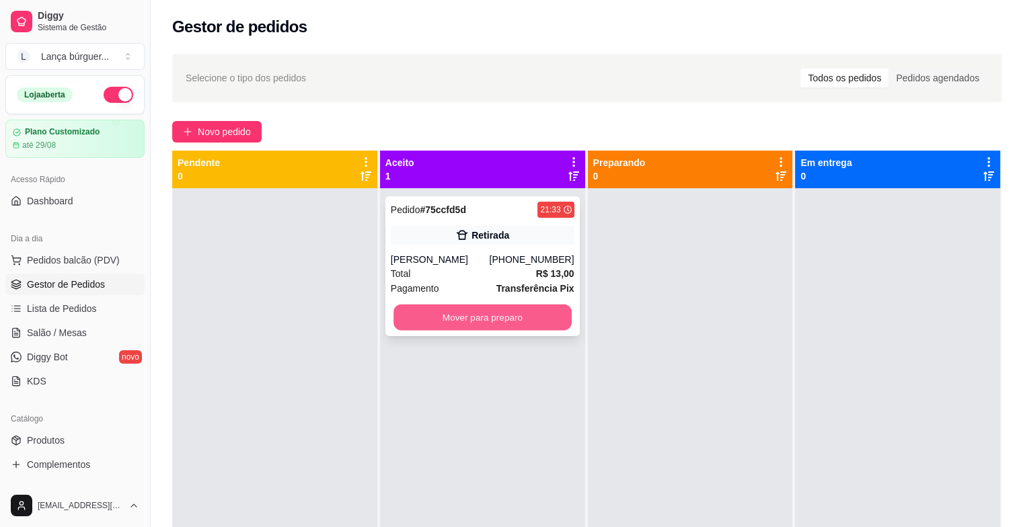
click at [447, 320] on button "Mover para preparo" at bounding box center [483, 318] width 178 height 26
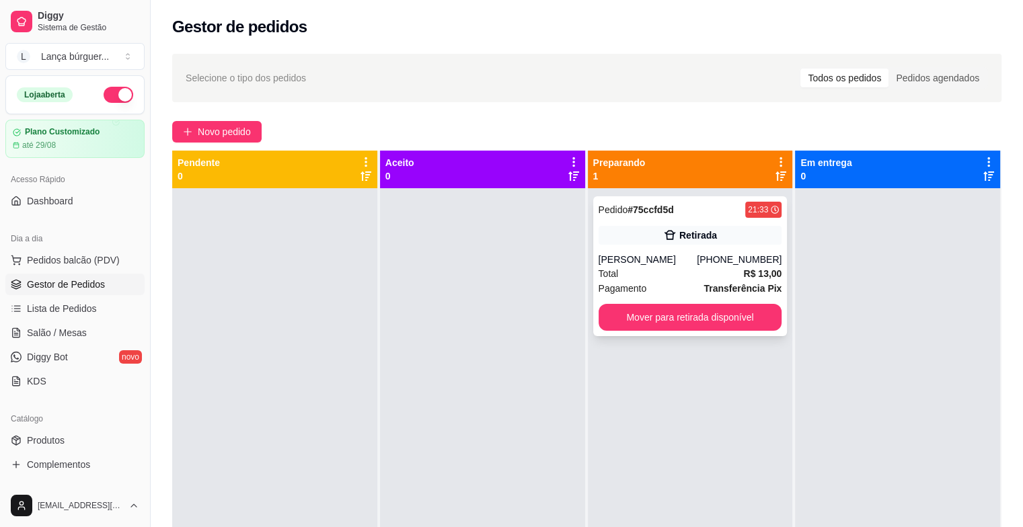
click at [649, 251] on div "Pedido # 75ccfd5d 21:33 Retirada Douglas [PHONE_NUMBER] Total R$ 13,00 Pagament…" at bounding box center [690, 266] width 194 height 140
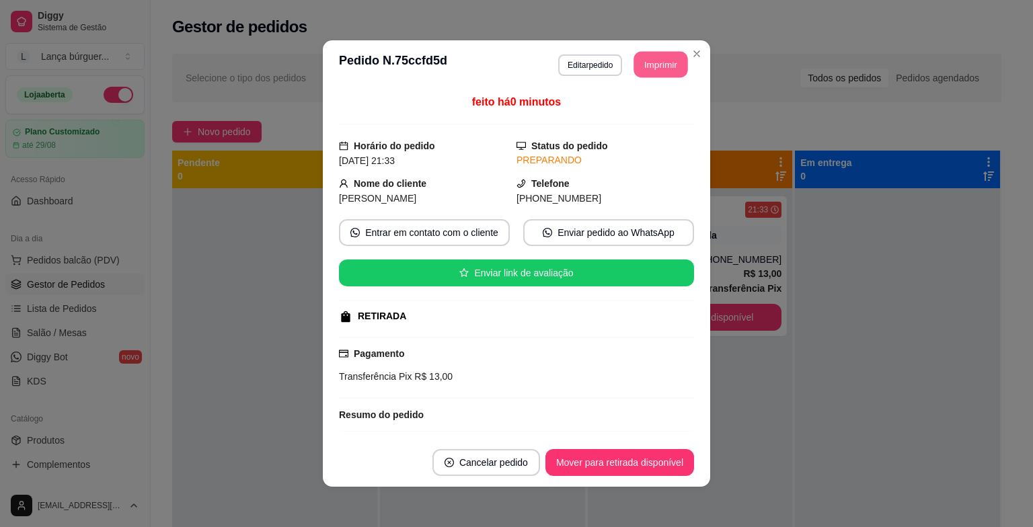
click at [667, 64] on button "Imprimir" at bounding box center [661, 65] width 54 height 26
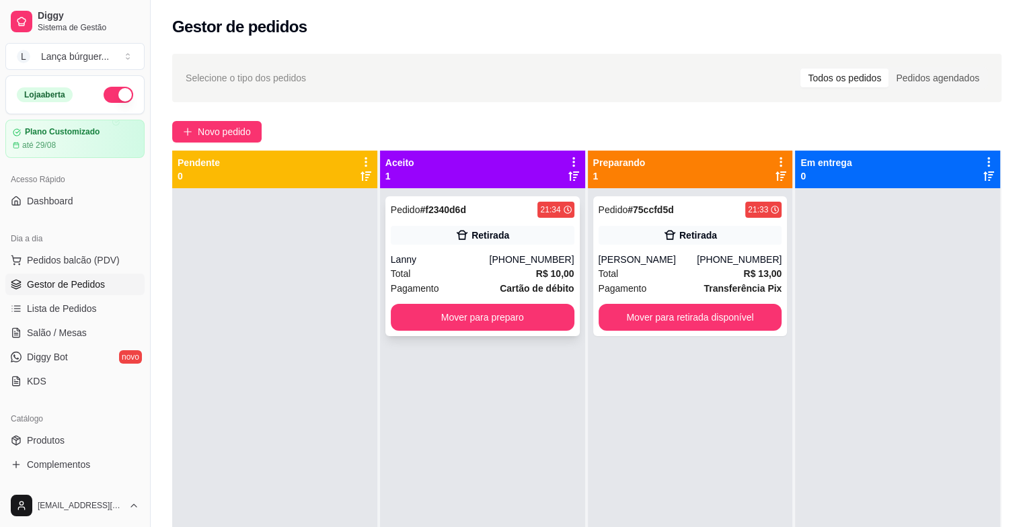
click at [444, 283] on div "Pagamento Cartão de débito" at bounding box center [483, 288] width 184 height 15
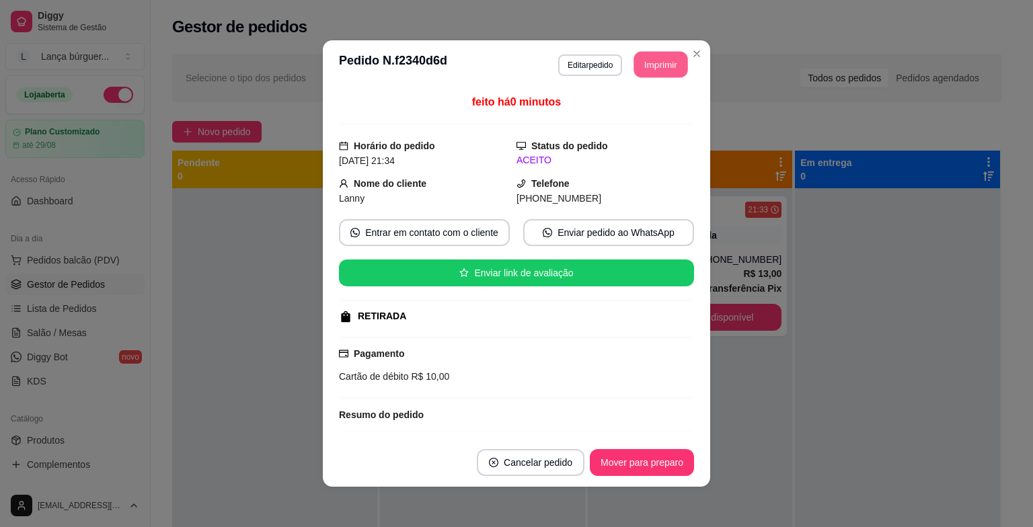
click at [645, 61] on button "Imprimir" at bounding box center [661, 65] width 54 height 26
click at [602, 465] on button "Mover para preparo" at bounding box center [641, 463] width 101 height 26
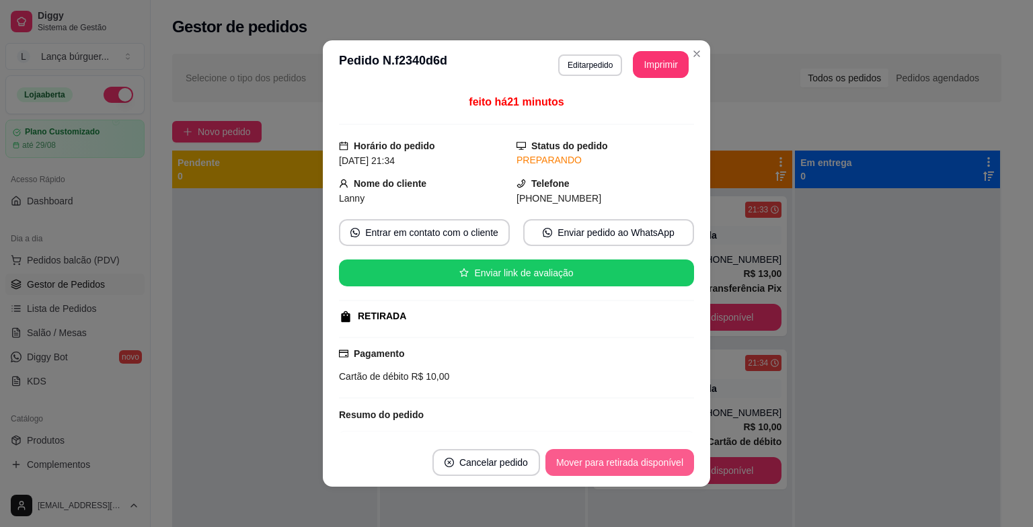
click at [584, 466] on button "Mover para retirada disponível" at bounding box center [620, 462] width 149 height 27
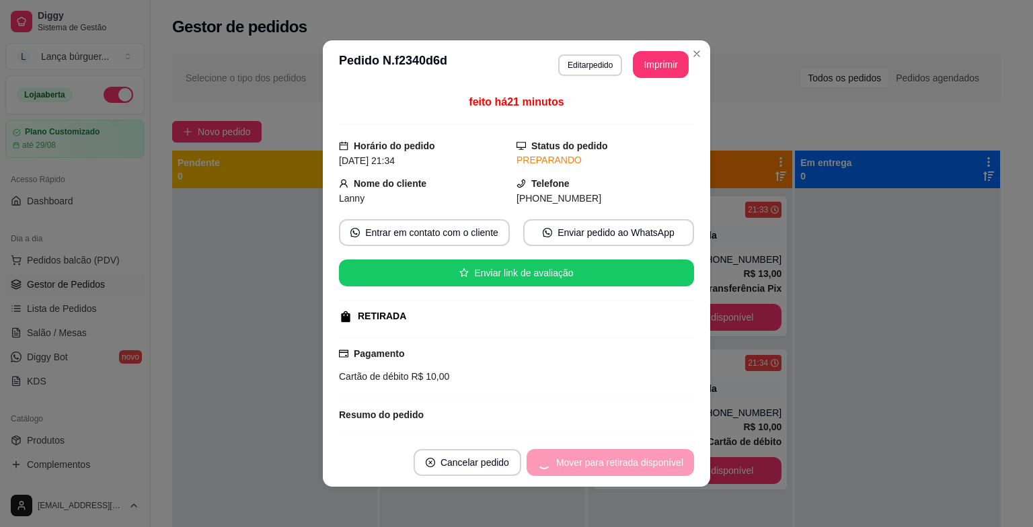
click at [584, 466] on div "Mover para retirada disponível" at bounding box center [610, 462] width 167 height 27
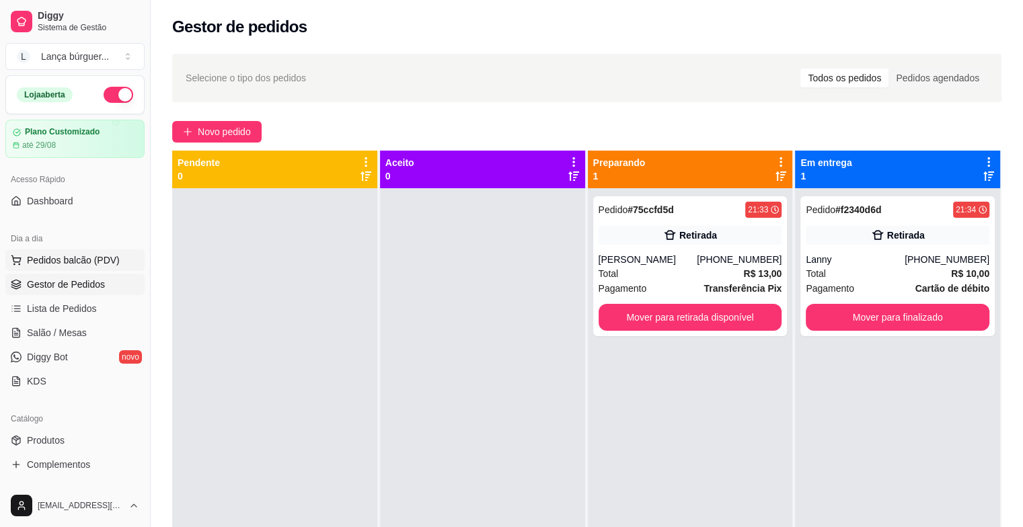
click at [93, 254] on span "Pedidos balcão (PDV)" at bounding box center [73, 260] width 93 height 13
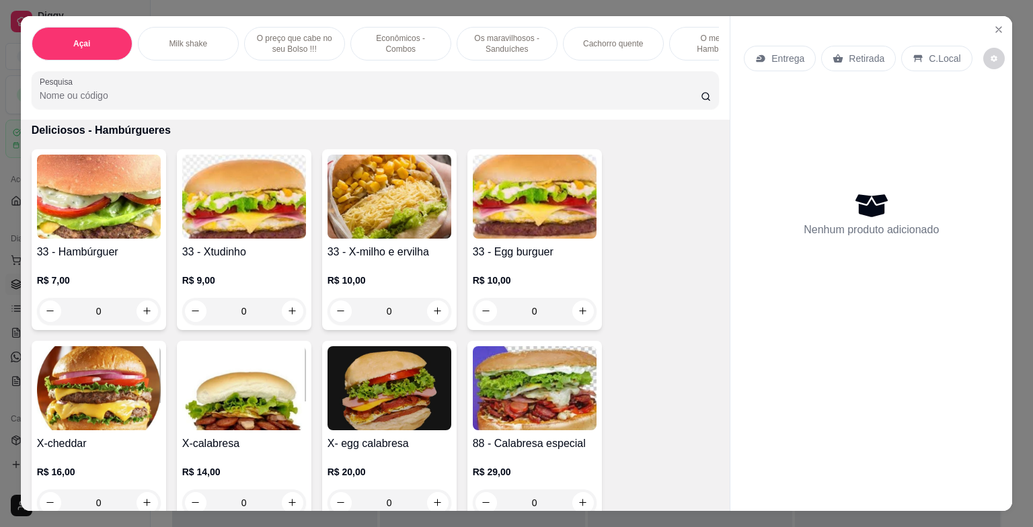
scroll to position [4012, 0]
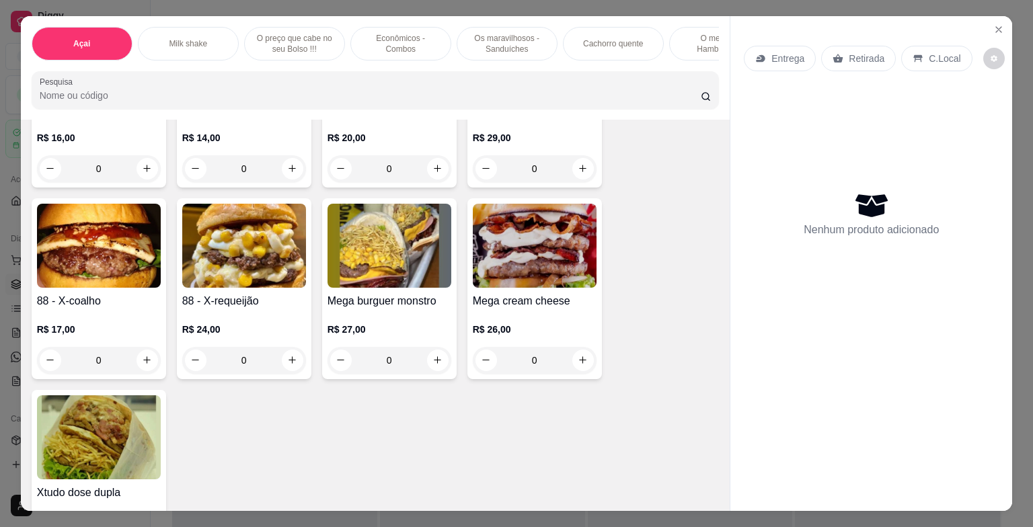
click at [731, 397] on div "Entrega Retirada C.Local Nenhum produto adicionado" at bounding box center [872, 253] width 282 height 474
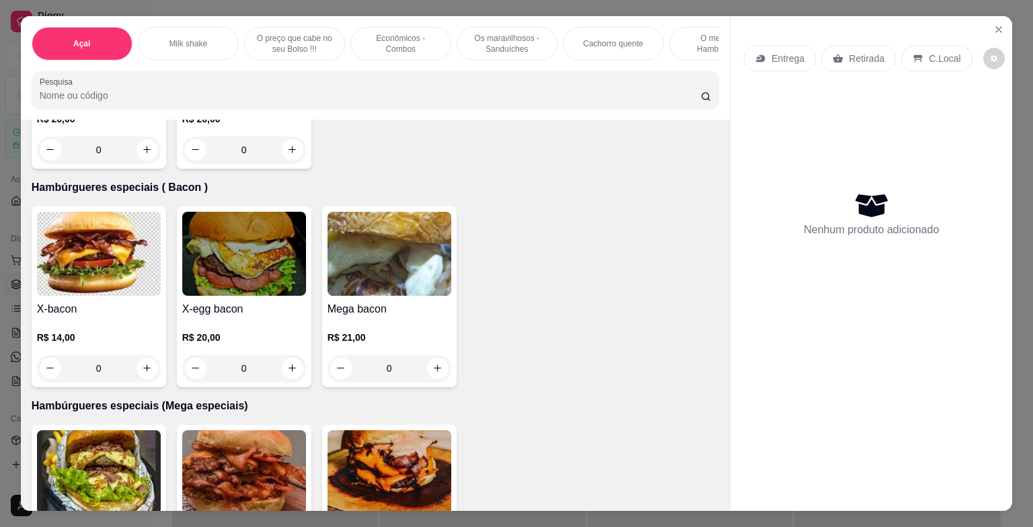
scroll to position [3186, 0]
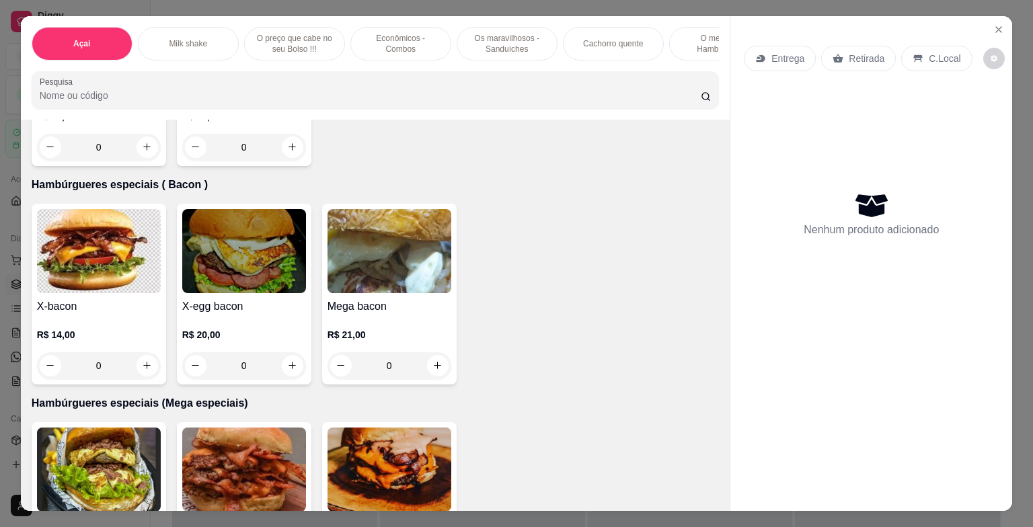
click at [143, 373] on div "0" at bounding box center [99, 365] width 124 height 27
click at [147, 375] on div "0" at bounding box center [99, 365] width 124 height 27
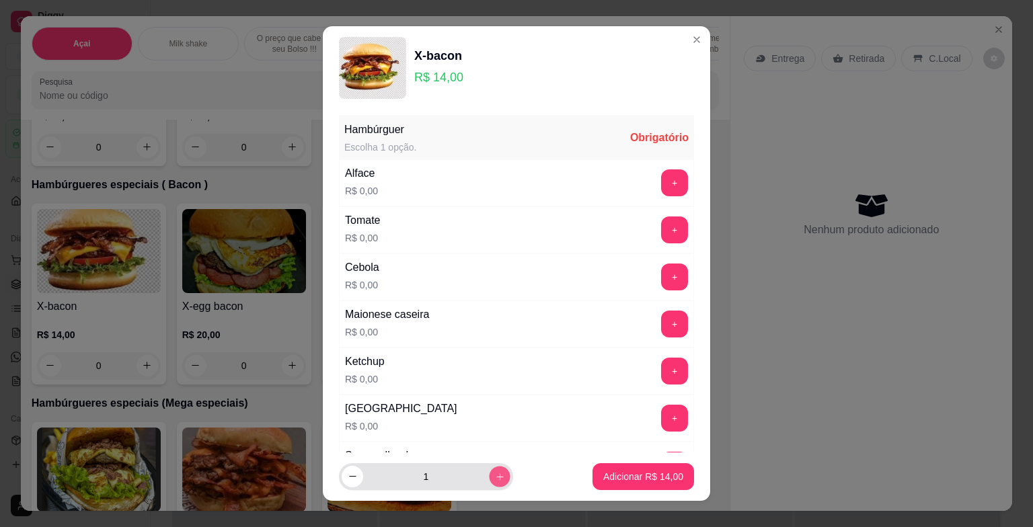
click at [495, 479] on icon "increase-product-quantity" at bounding box center [500, 477] width 10 height 10
click at [348, 476] on icon "decrease-product-quantity" at bounding box center [353, 477] width 10 height 10
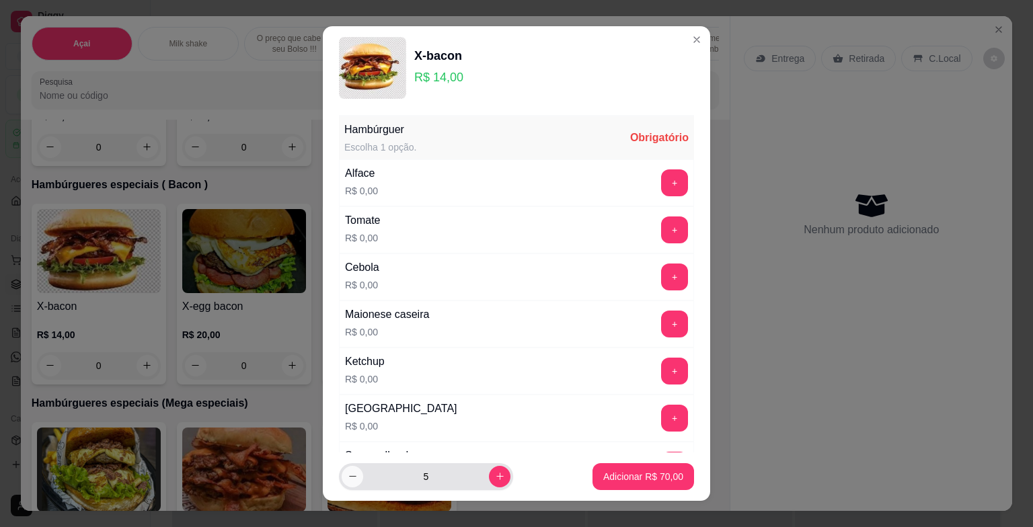
type input "4"
click at [662, 176] on button "+" at bounding box center [675, 183] width 26 height 26
click at [662, 228] on button "+" at bounding box center [675, 230] width 26 height 26
click at [662, 270] on button "+" at bounding box center [675, 277] width 26 height 26
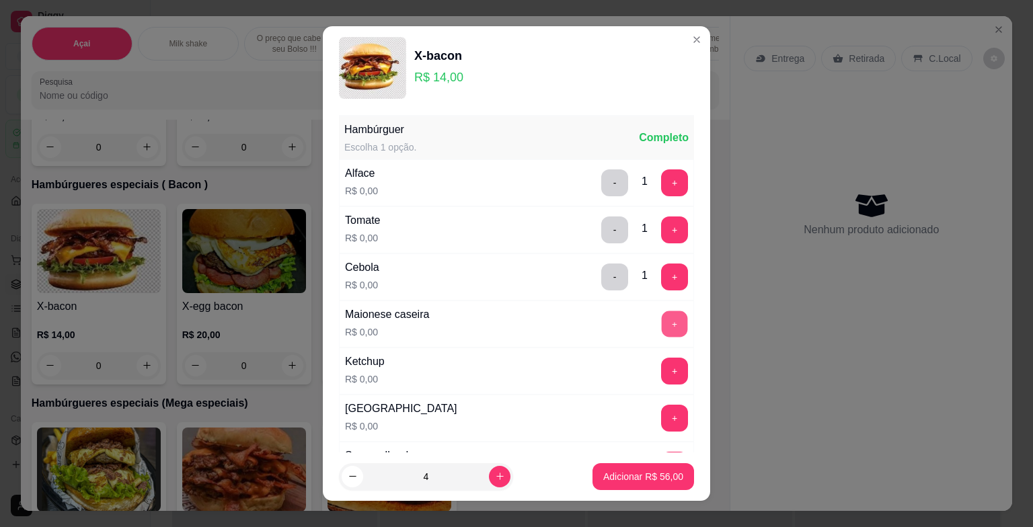
click at [662, 316] on button "+" at bounding box center [675, 324] width 26 height 26
click at [662, 372] on button "+" at bounding box center [675, 371] width 26 height 26
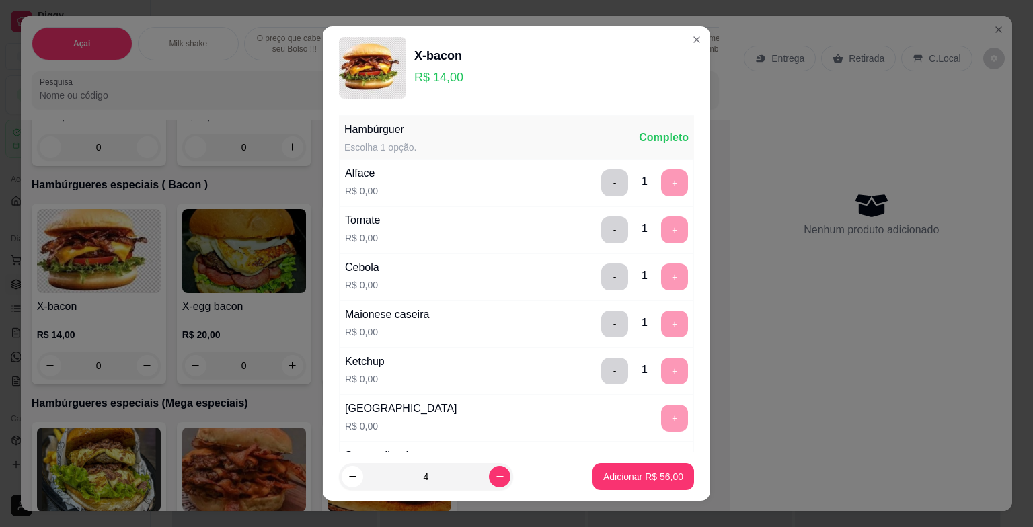
click at [656, 419] on div "+" at bounding box center [675, 418] width 38 height 27
click at [613, 480] on p "Adicionar R$ 56,00" at bounding box center [644, 476] width 78 height 13
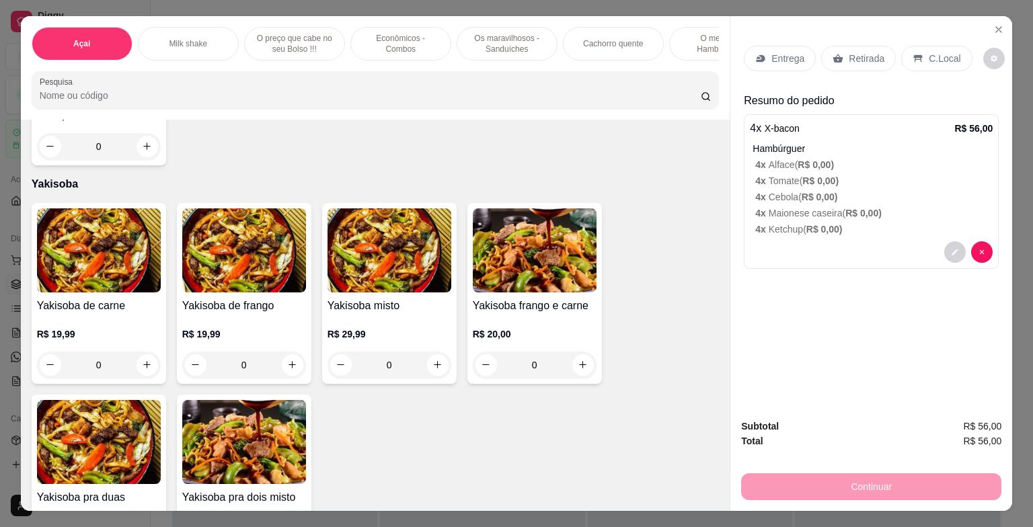
scroll to position [6206, 0]
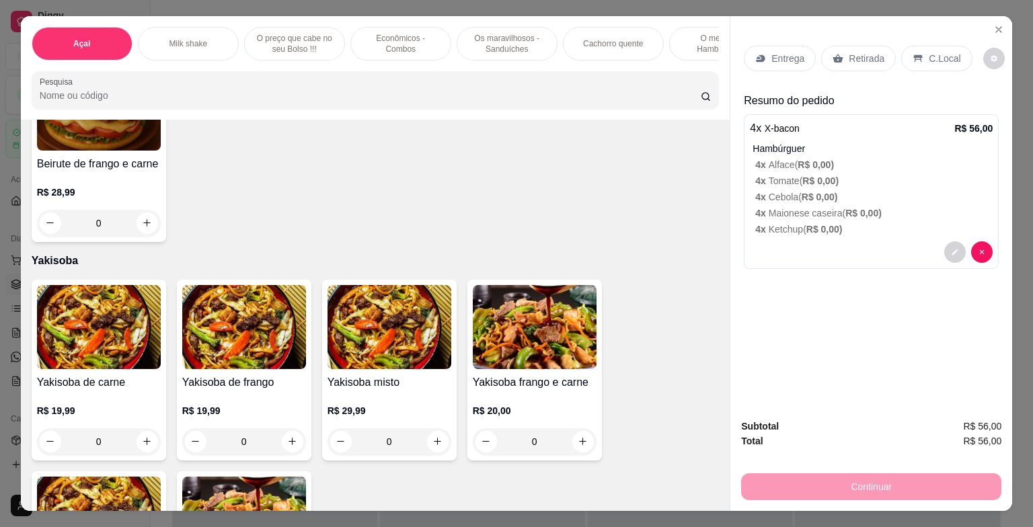
click at [433, 431] on div "0" at bounding box center [390, 441] width 124 height 27
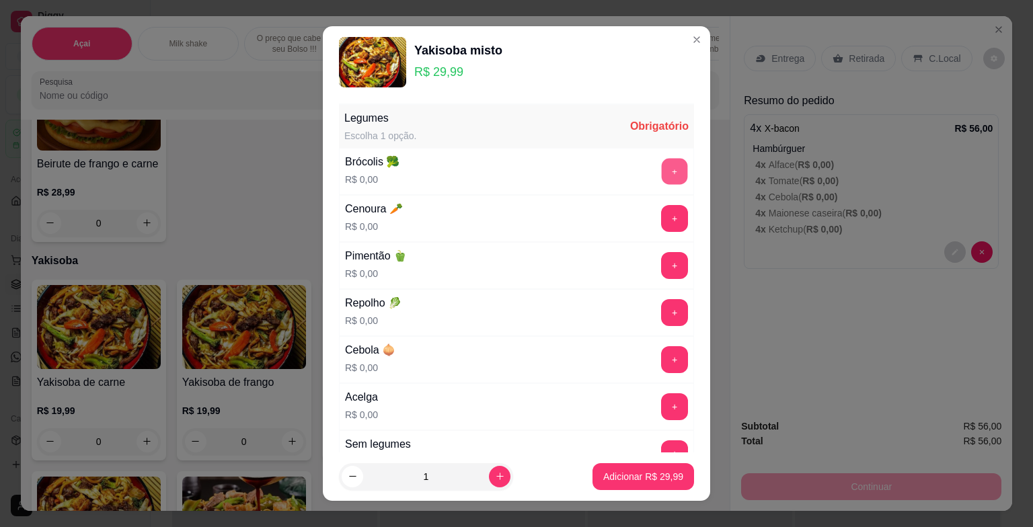
click at [662, 171] on button "+" at bounding box center [675, 172] width 26 height 26
click at [662, 223] on button "+" at bounding box center [675, 219] width 26 height 26
click at [662, 265] on button "+" at bounding box center [675, 266] width 26 height 26
click at [662, 316] on button "+" at bounding box center [675, 313] width 26 height 26
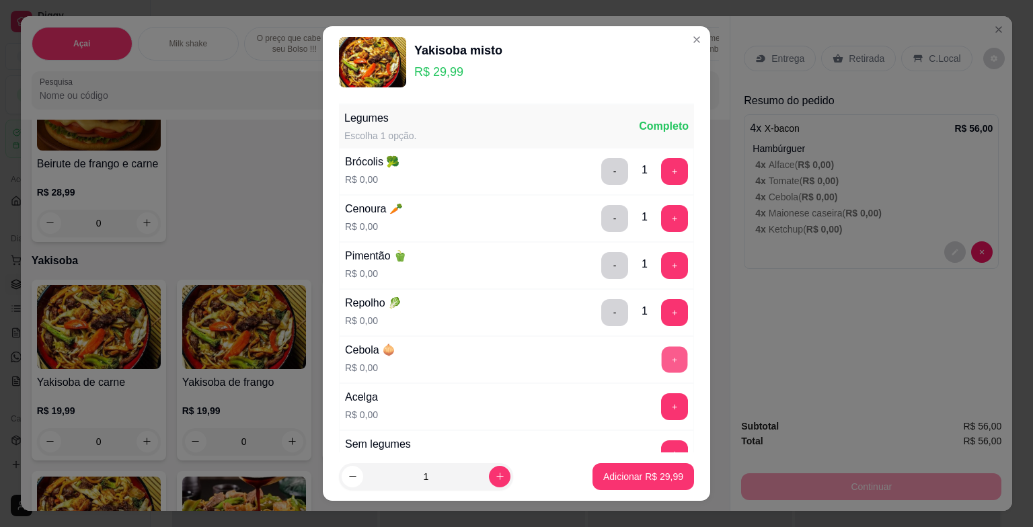
click at [662, 354] on button "+" at bounding box center [675, 360] width 26 height 26
click at [662, 400] on button "+" at bounding box center [675, 407] width 26 height 26
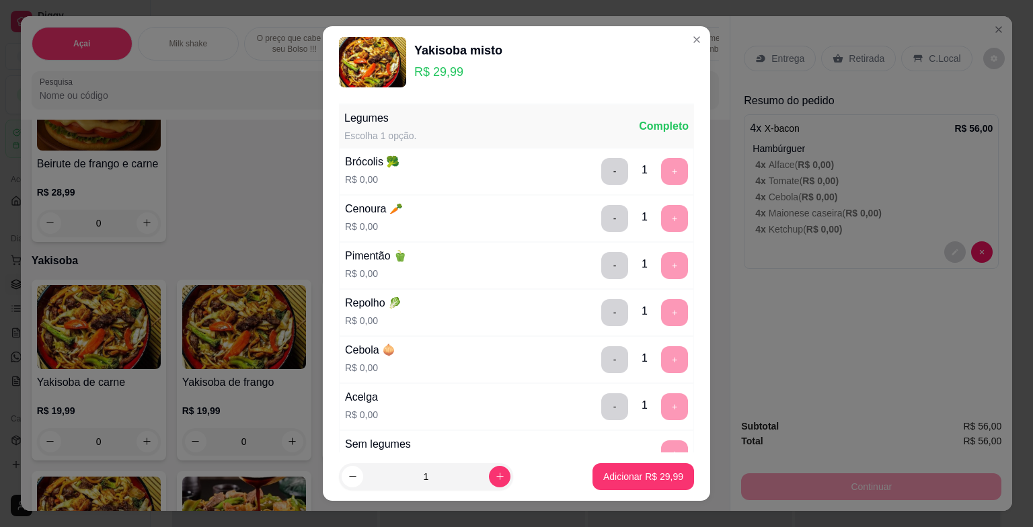
click at [656, 444] on div "+" at bounding box center [675, 454] width 38 height 27
click at [608, 482] on p "Adicionar R$ 29,99" at bounding box center [644, 476] width 78 height 13
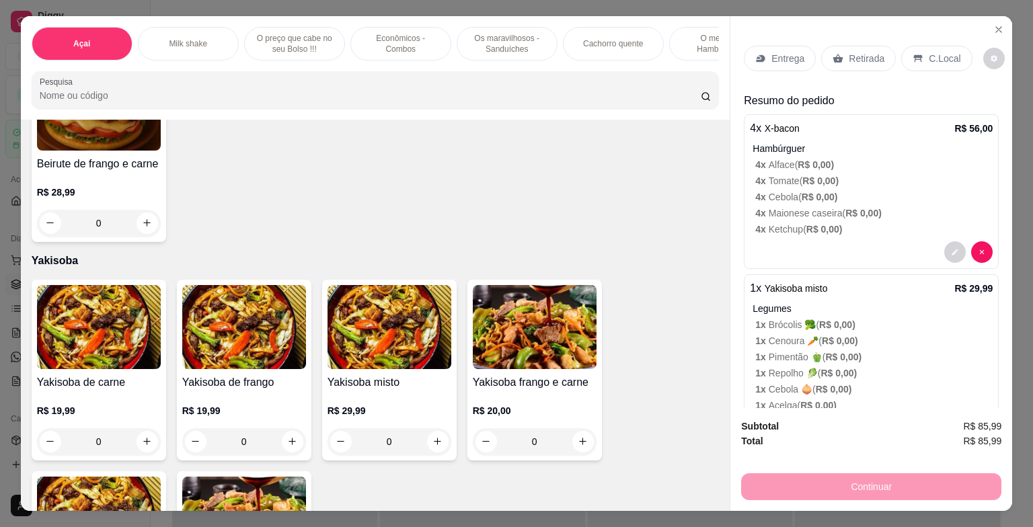
click at [858, 54] on p "Retirada" at bounding box center [867, 58] width 36 height 13
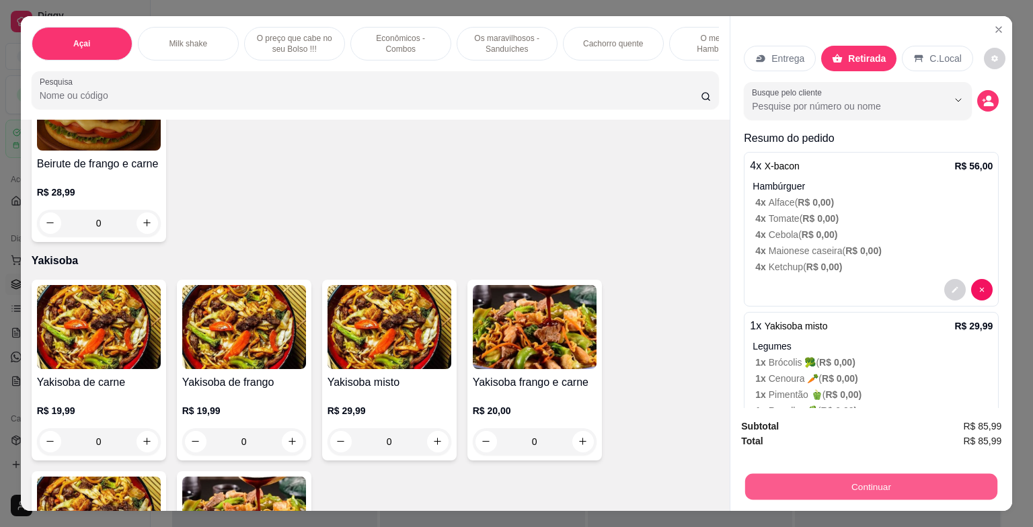
click at [855, 484] on button "Continuar" at bounding box center [871, 487] width 252 height 26
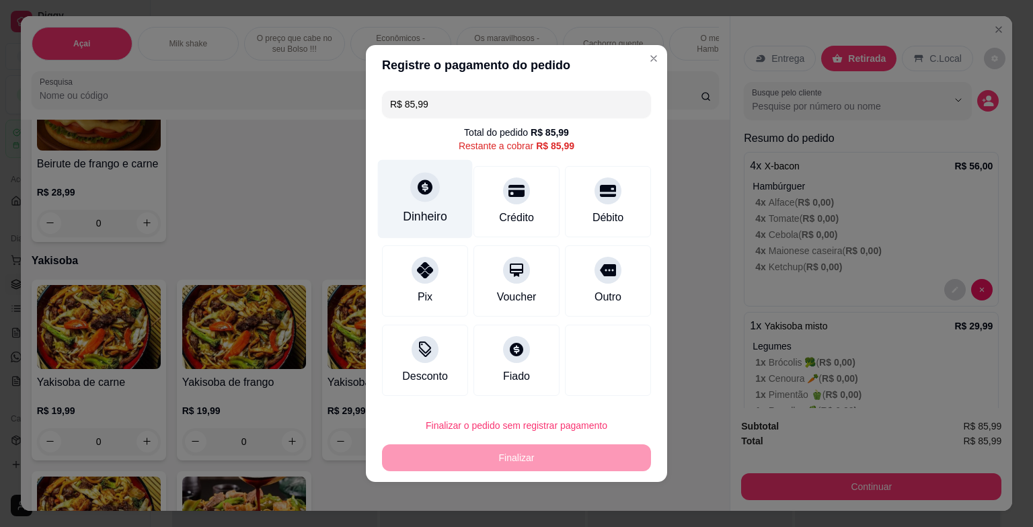
click at [416, 210] on div "Dinheiro" at bounding box center [425, 216] width 44 height 17
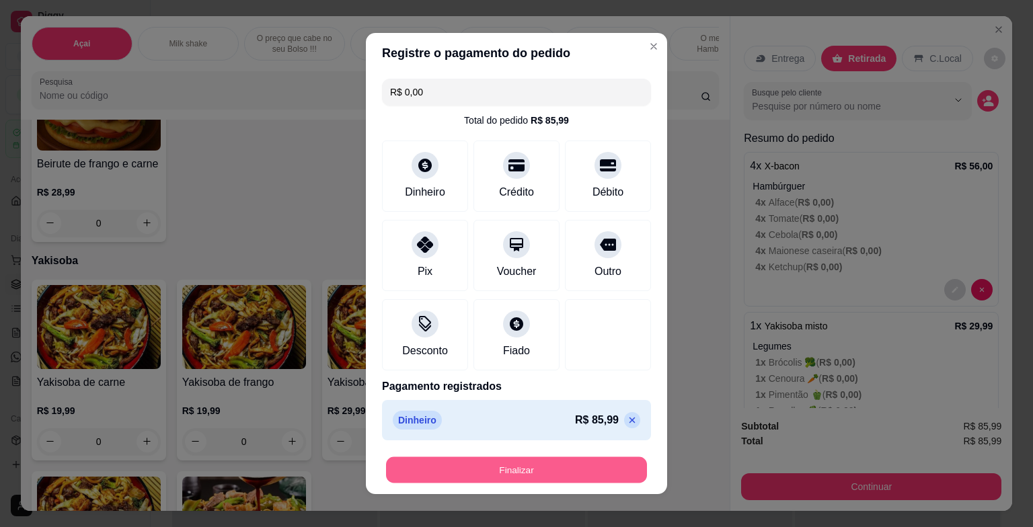
click at [537, 471] on button "Finalizar" at bounding box center [516, 470] width 261 height 26
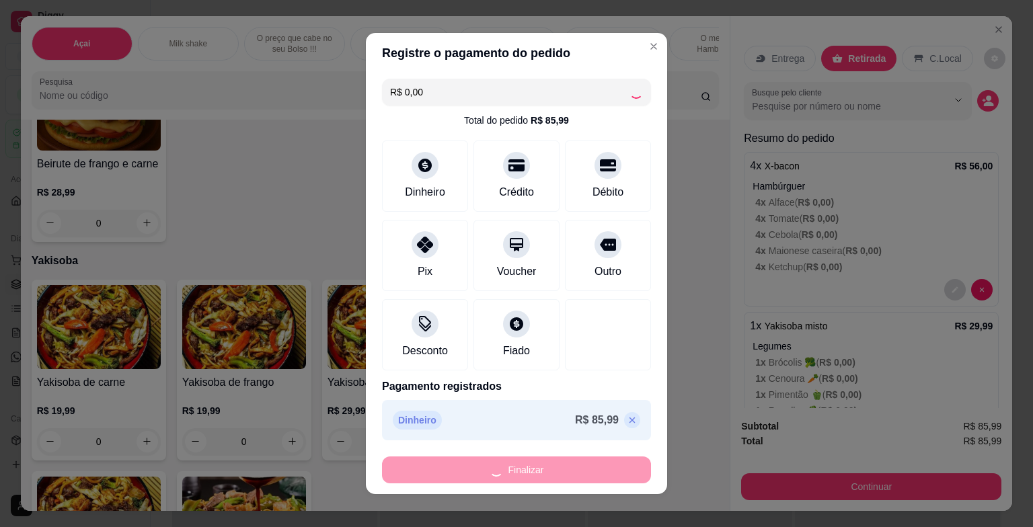
type input "-R$ 85,99"
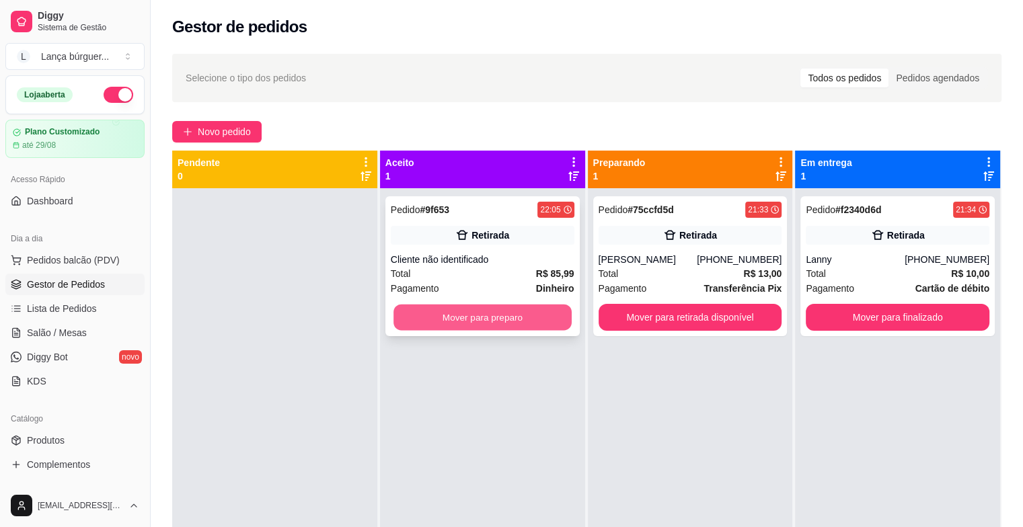
click at [448, 320] on button "Mover para preparo" at bounding box center [483, 318] width 178 height 26
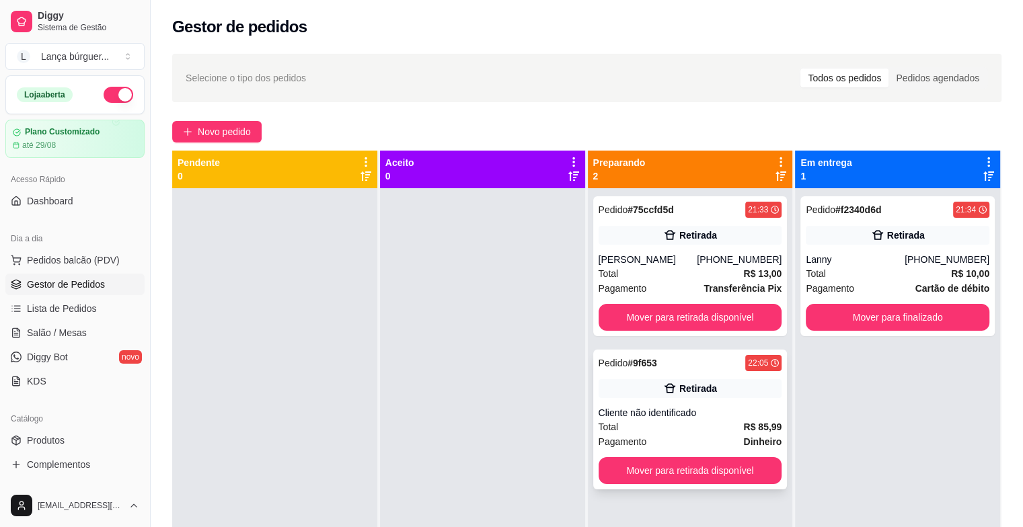
click at [642, 419] on div "Cliente não identificado" at bounding box center [691, 412] width 184 height 13
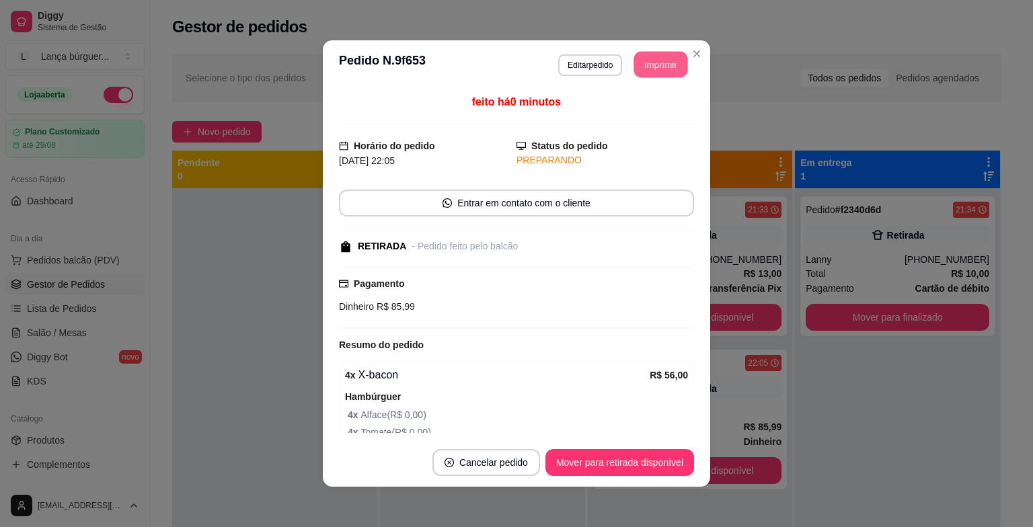
click at [657, 67] on button "Imprimir" at bounding box center [661, 65] width 54 height 26
